Goal: Information Seeking & Learning: Learn about a topic

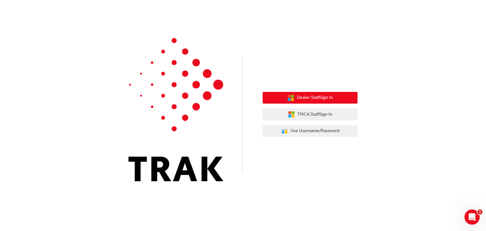
click at [310, 95] on span "Dealer Staff Sign In" at bounding box center [315, 97] width 36 height 7
click at [305, 97] on span "Dealer Staff Sign In" at bounding box center [315, 97] width 36 height 7
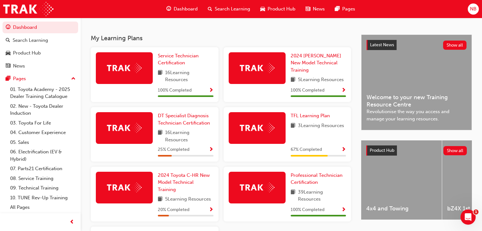
scroll to position [152, 0]
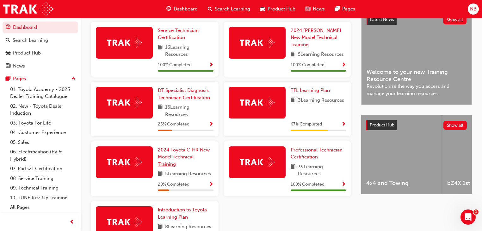
click at [169, 156] on span "2024 Toyota C-HR New Model Technical Training" at bounding box center [184, 157] width 52 height 20
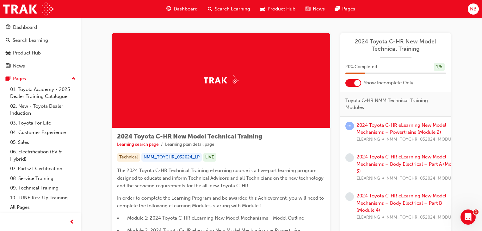
click at [349, 84] on div at bounding box center [354, 83] width 16 height 8
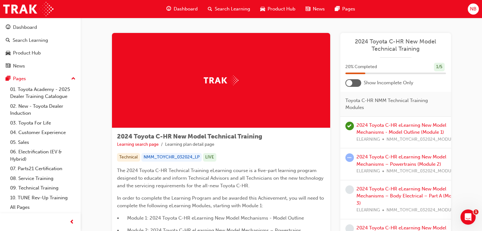
click at [391, 167] on span "NMM_TOYCHR_032024_MODULE_2" at bounding box center [424, 170] width 75 height 7
click at [391, 164] on link "2024 Toyota C-HR eLearning New Model Mechanisms – Powertrains (Module 2)" at bounding box center [402, 160] width 90 height 13
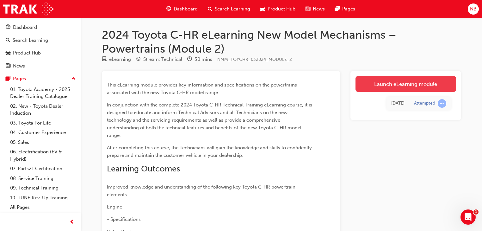
click at [394, 83] on link "Launch eLearning module" at bounding box center [406, 84] width 101 height 16
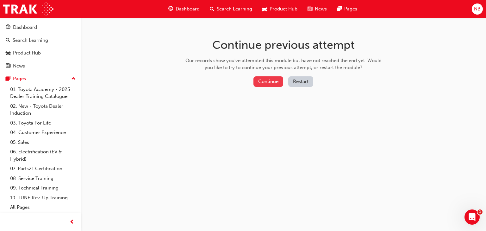
click at [272, 81] on button "Continue" at bounding box center [269, 81] width 30 height 10
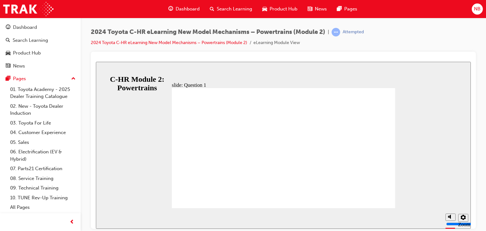
radio input "true"
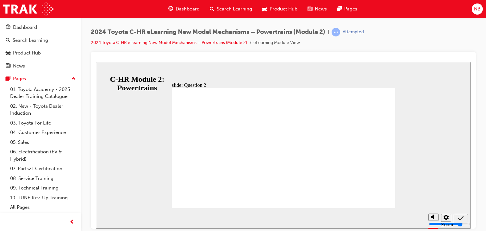
radio input "true"
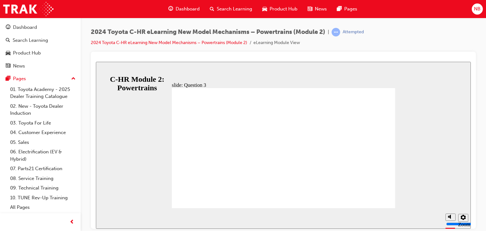
radio input "true"
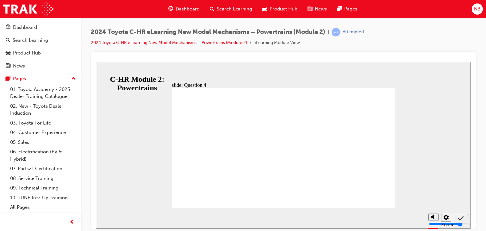
radio input "true"
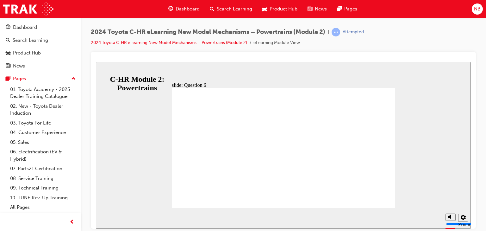
radio input "true"
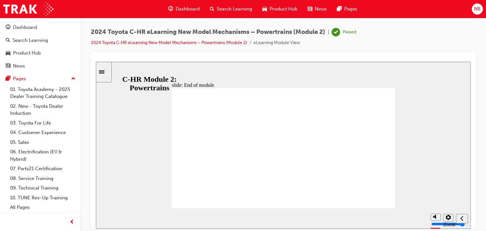
click at [26, 24] on div "Dashboard" at bounding box center [25, 27] width 24 height 7
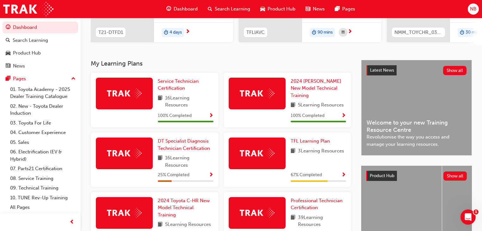
scroll to position [152, 0]
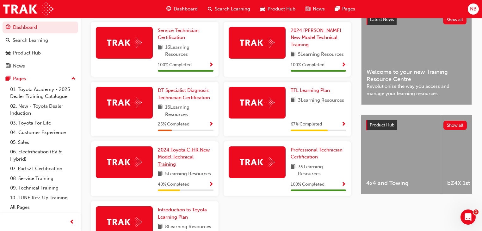
click at [167, 160] on span "2024 Toyota C-HR New Model Technical Training" at bounding box center [184, 157] width 52 height 20
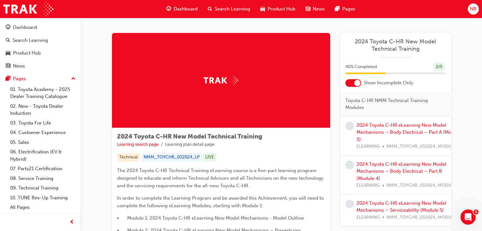
click at [351, 82] on div at bounding box center [354, 83] width 16 height 8
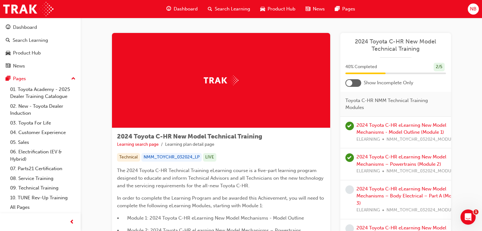
scroll to position [25, 0]
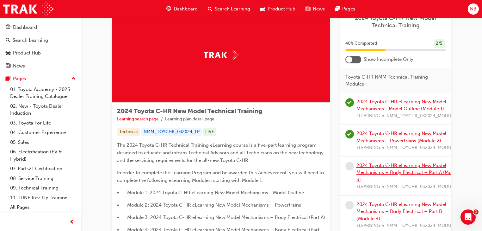
click at [370, 163] on link "2024 Toyota C-HR eLearning New Model Mechanisms – Body Electrical – Part A (Mod…" at bounding box center [409, 172] width 105 height 20
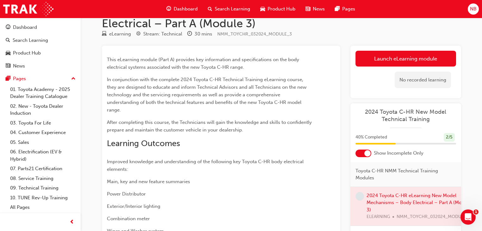
click at [359, 153] on div at bounding box center [364, 153] width 16 height 8
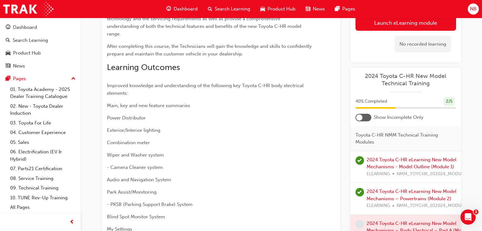
scroll to position [51, 0]
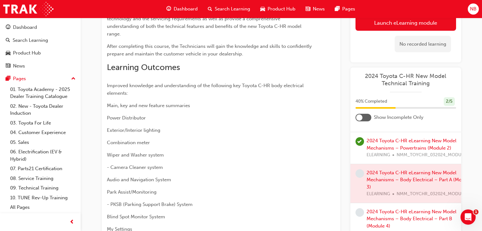
click at [415, 178] on div at bounding box center [406, 183] width 111 height 39
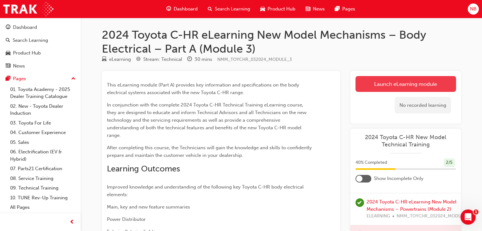
click at [365, 85] on link "Launch eLearning module" at bounding box center [406, 84] width 101 height 16
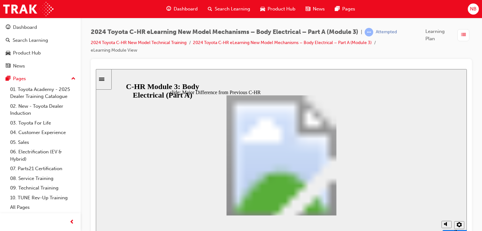
scroll to position [179, 0]
drag, startPoint x: 351, startPoint y: 170, endPoint x: 353, endPoint y: 181, distance: 10.5
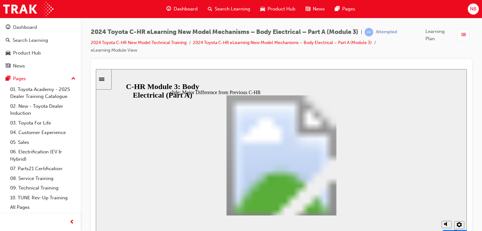
scroll to position [356, 0]
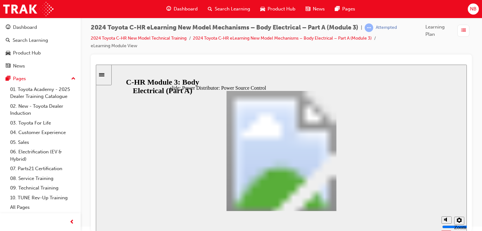
click at [473, 8] on span "NB" at bounding box center [473, 8] width 7 height 7
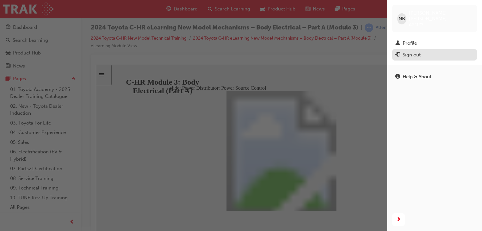
click at [402, 51] on div "Sign out" at bounding box center [435, 55] width 79 height 8
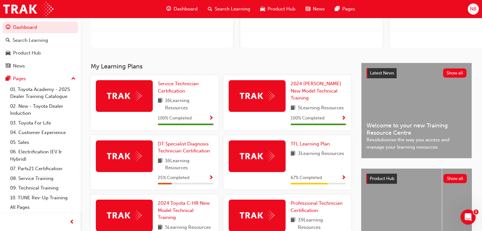
scroll to position [127, 0]
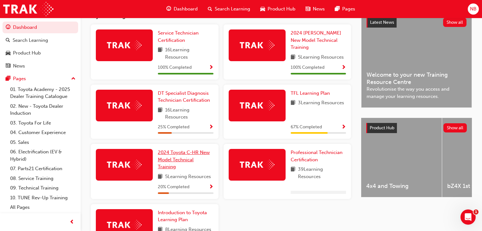
click at [181, 159] on span "2024 Toyota C-HR New Model Technical Training" at bounding box center [184, 159] width 52 height 20
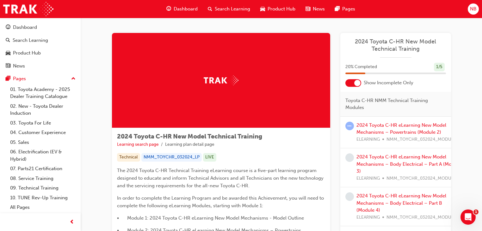
click at [351, 86] on div at bounding box center [354, 83] width 16 height 8
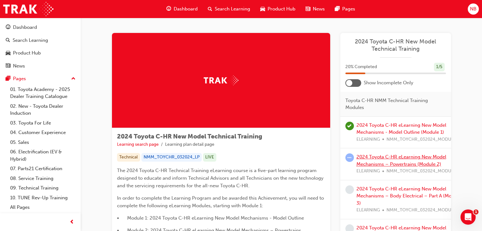
click at [400, 156] on link "2024 Toyota C-HR eLearning New Model Mechanisms – Powertrains (Module 2)" at bounding box center [402, 160] width 90 height 13
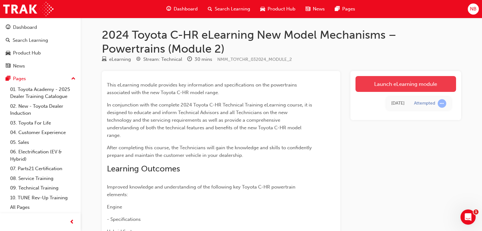
click at [404, 81] on link "Launch eLearning module" at bounding box center [406, 84] width 101 height 16
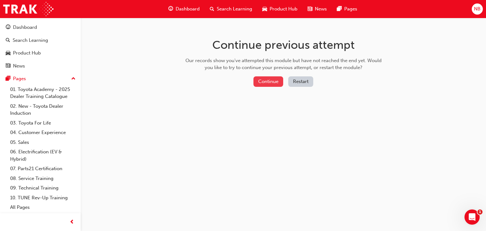
click at [267, 84] on button "Continue" at bounding box center [269, 81] width 30 height 10
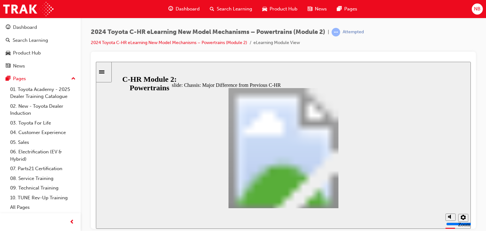
scroll to position [90, 0]
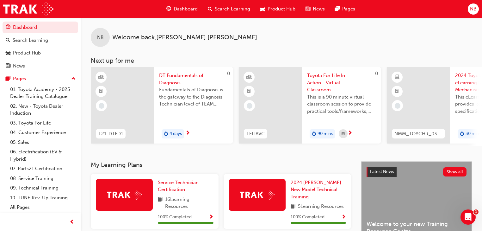
scroll to position [127, 0]
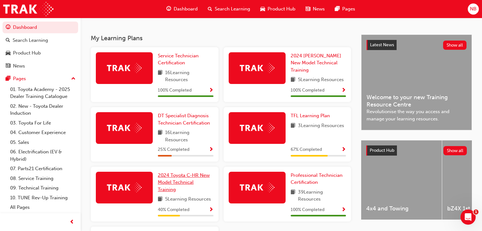
click at [167, 182] on span "2024 Toyota C-HR New Model Technical Training" at bounding box center [184, 182] width 52 height 20
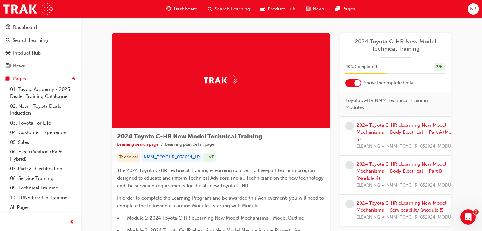
click at [349, 85] on div at bounding box center [354, 83] width 16 height 8
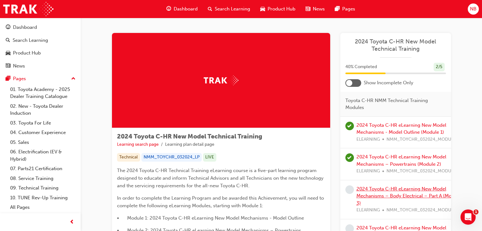
click at [419, 190] on link "2024 Toyota C-HR eLearning New Model Mechanisms – Body Electrical – Part A (Mod…" at bounding box center [409, 196] width 105 height 20
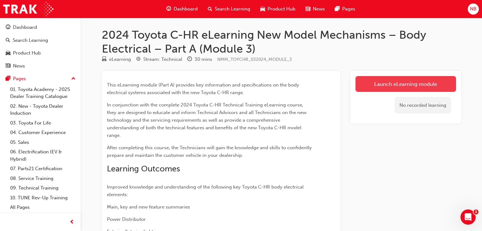
click at [390, 78] on link "Launch eLearning module" at bounding box center [406, 84] width 101 height 16
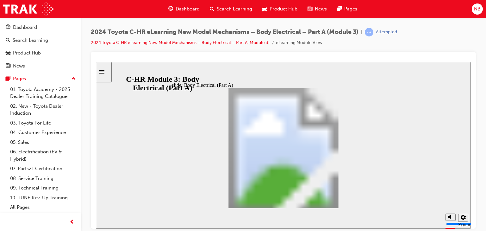
click at [470, 11] on div "Dashboard Search Learning Product Hub News Pages NB" at bounding box center [243, 9] width 486 height 18
click at [476, 10] on span "NB" at bounding box center [477, 8] width 7 height 7
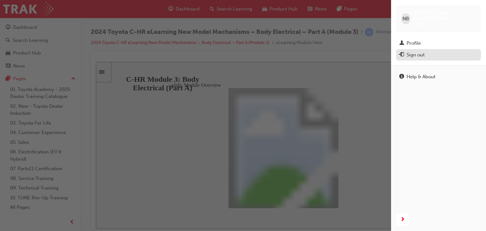
click at [413, 52] on div "Sign out" at bounding box center [416, 54] width 18 height 7
